Goal: Complete application form

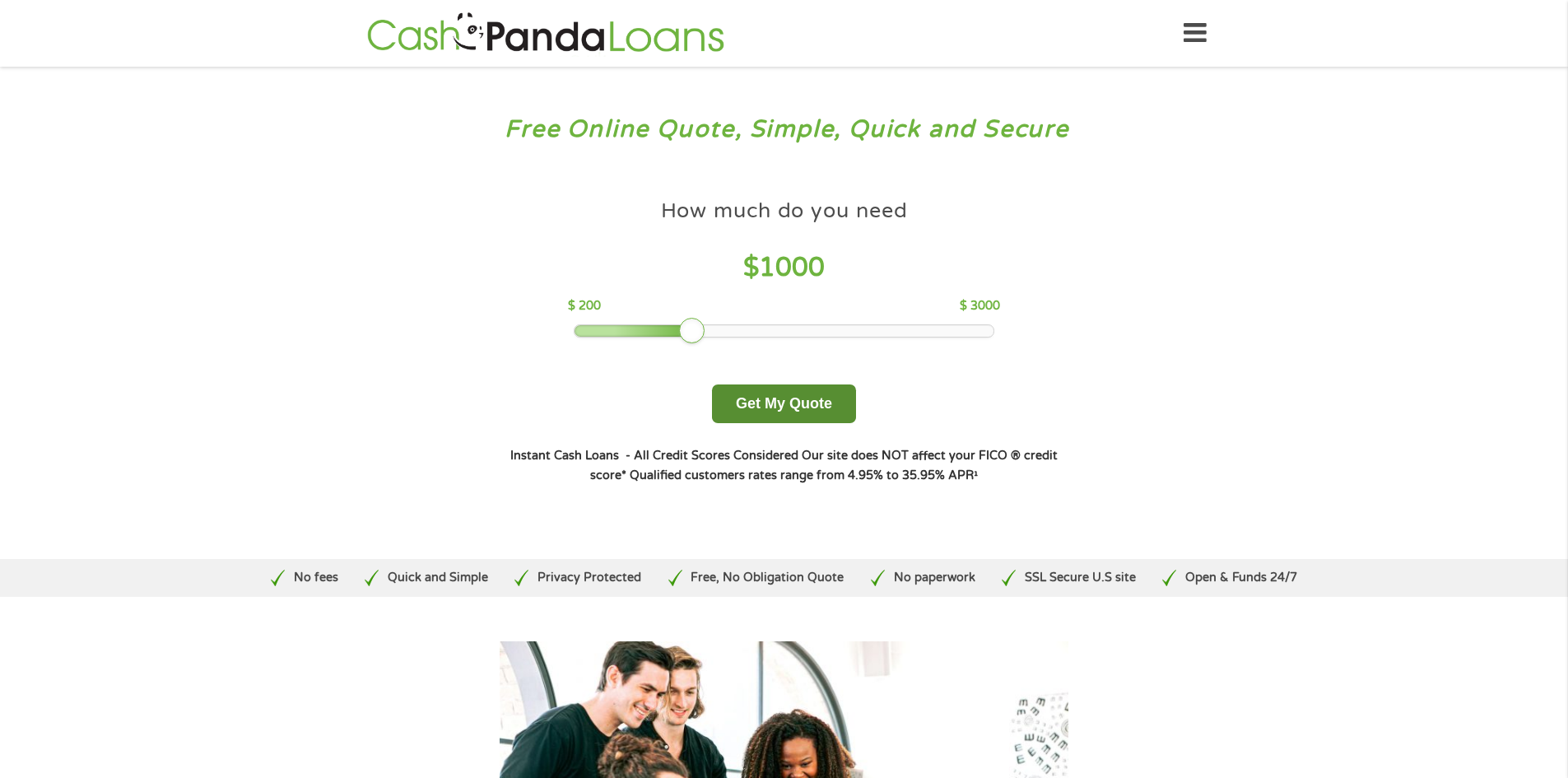
click at [739, 398] on button "Get My Quote" at bounding box center [784, 403] width 144 height 39
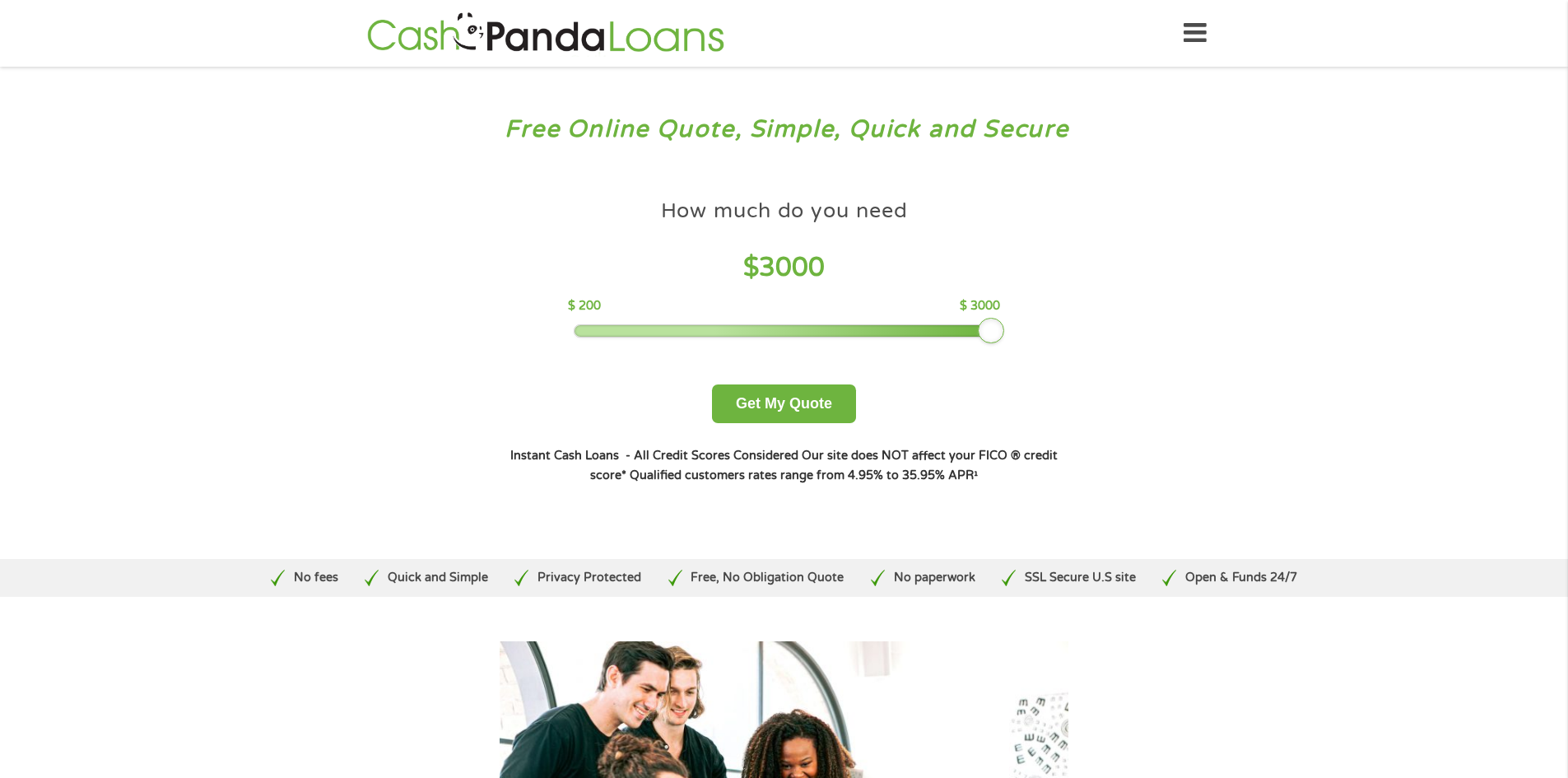
drag, startPoint x: 688, startPoint y: 326, endPoint x: 1023, endPoint y: 319, distance: 335.1
click at [1023, 319] on div "How much do you need $ 3000 $ 200 $ 3000 Get My Quote" at bounding box center [784, 307] width 576 height 232
click at [712, 399] on button "Get My Quote" at bounding box center [784, 403] width 144 height 39
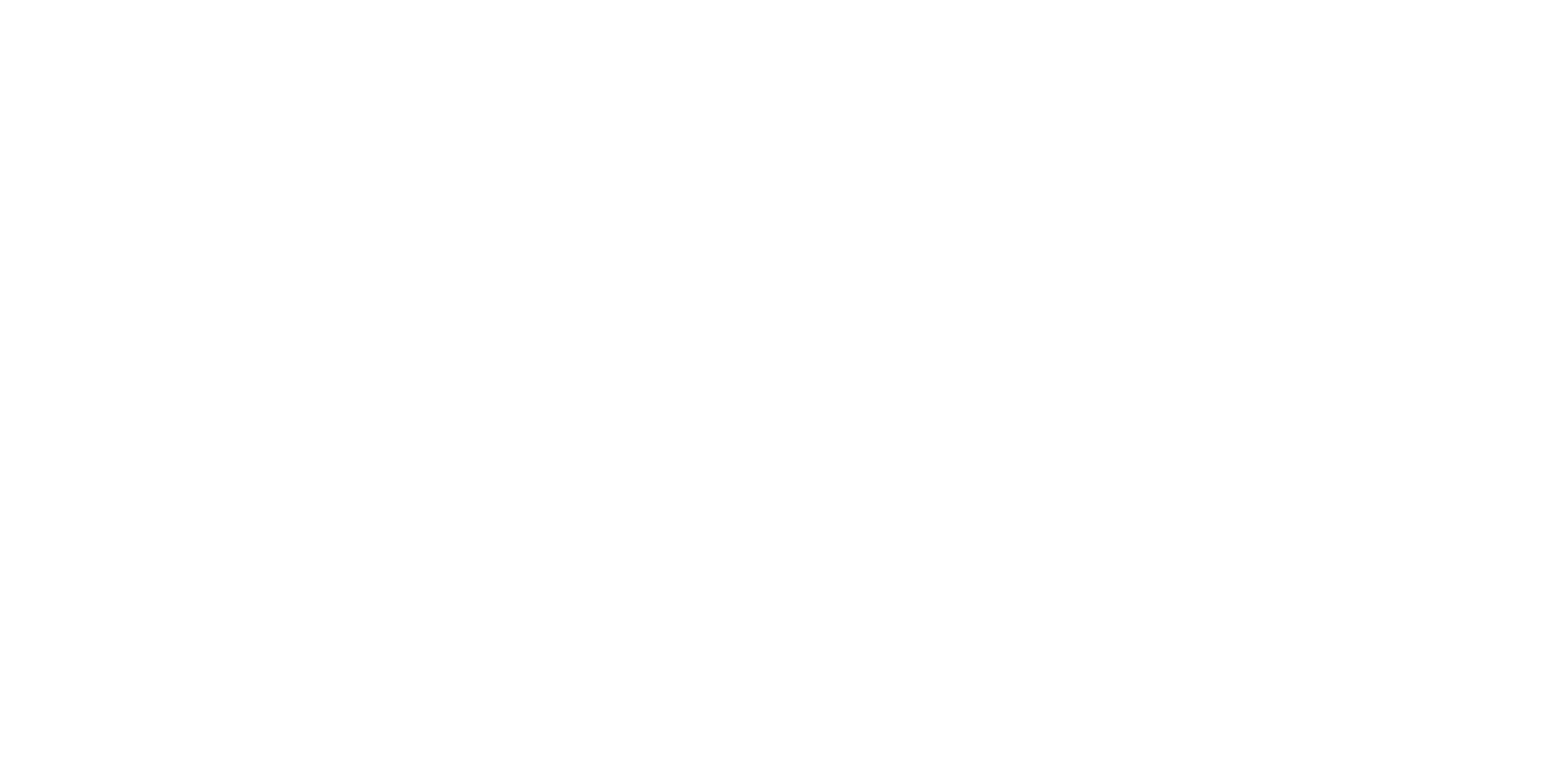
click at [0, 0] on html at bounding box center [0, 0] width 0 height 0
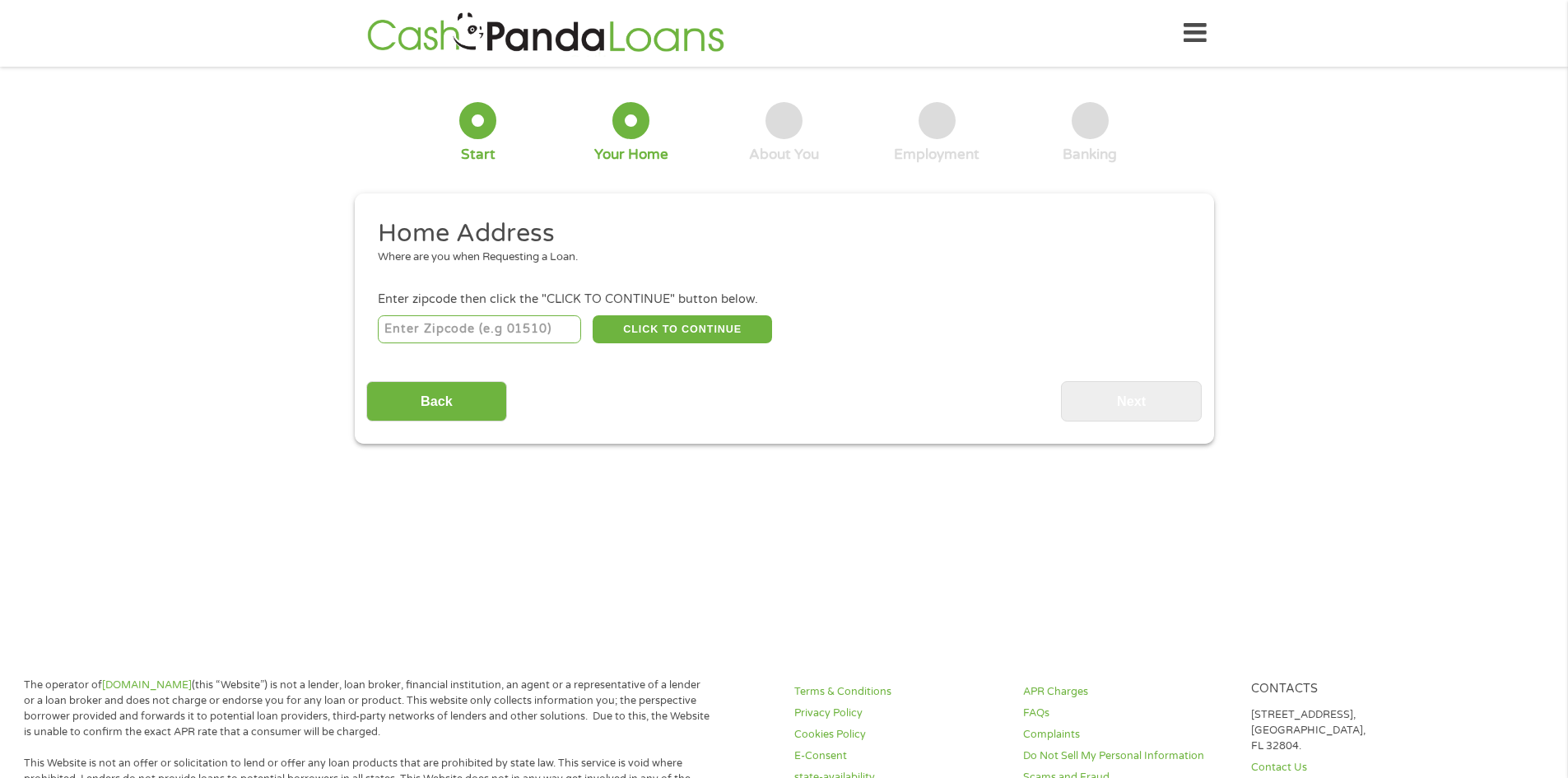
click at [488, 334] on input "number" at bounding box center [479, 328] width 203 height 28
type input "90650"
select select "[US_STATE]"
click at [697, 321] on button "CLICK TO CONTINUE" at bounding box center [682, 328] width 179 height 28
type input "90650"
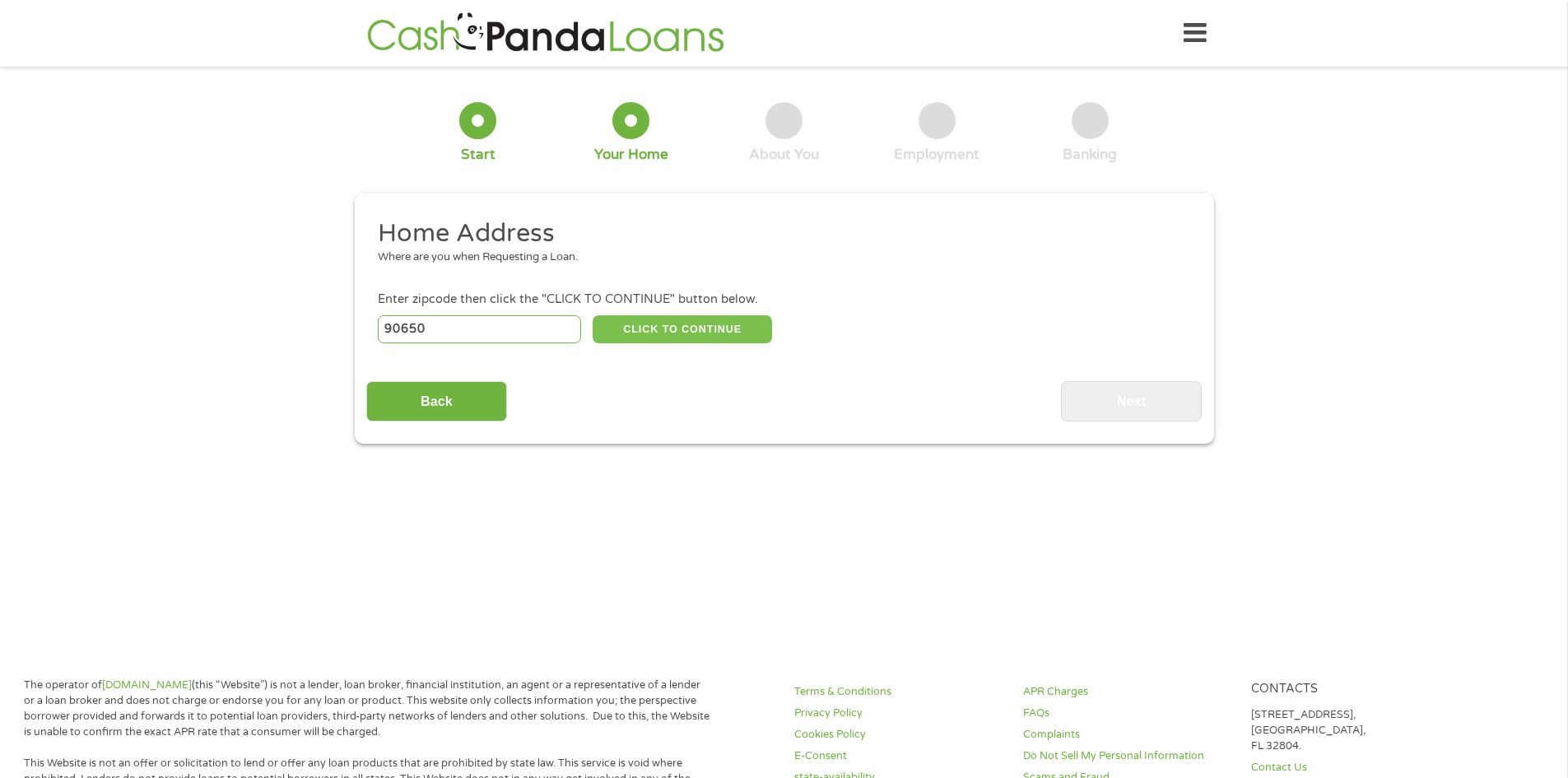
type input "[GEOGRAPHIC_DATA]"
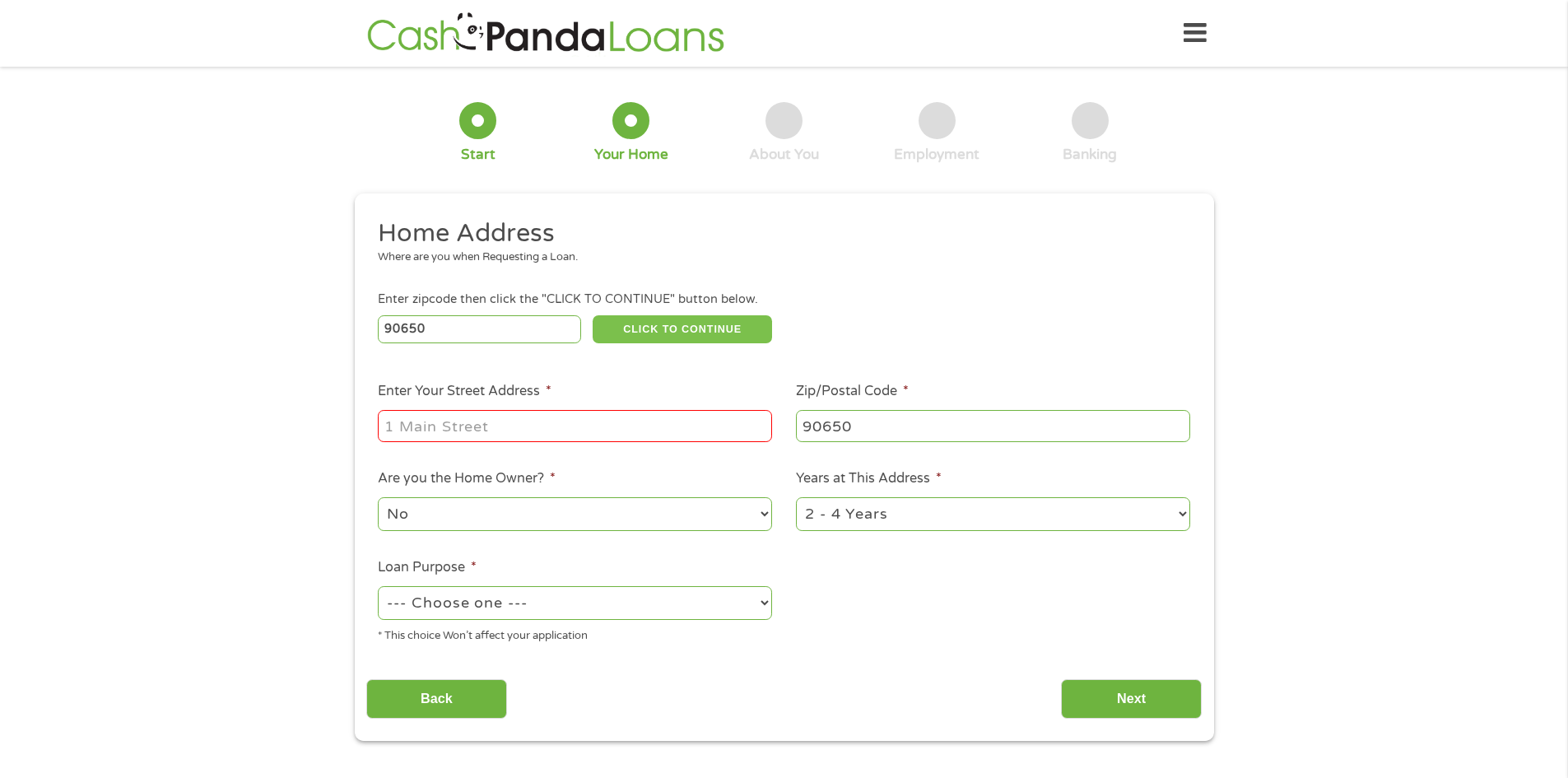
click at [691, 316] on button "CLICK TO CONTINUE" at bounding box center [682, 328] width 179 height 28
click at [635, 411] on div at bounding box center [575, 426] width 394 height 38
click at [634, 420] on input "Enter Your Street Address *" at bounding box center [575, 425] width 394 height 31
type input "[STREET_ADDRESS]"
